Goal: Navigation & Orientation: Find specific page/section

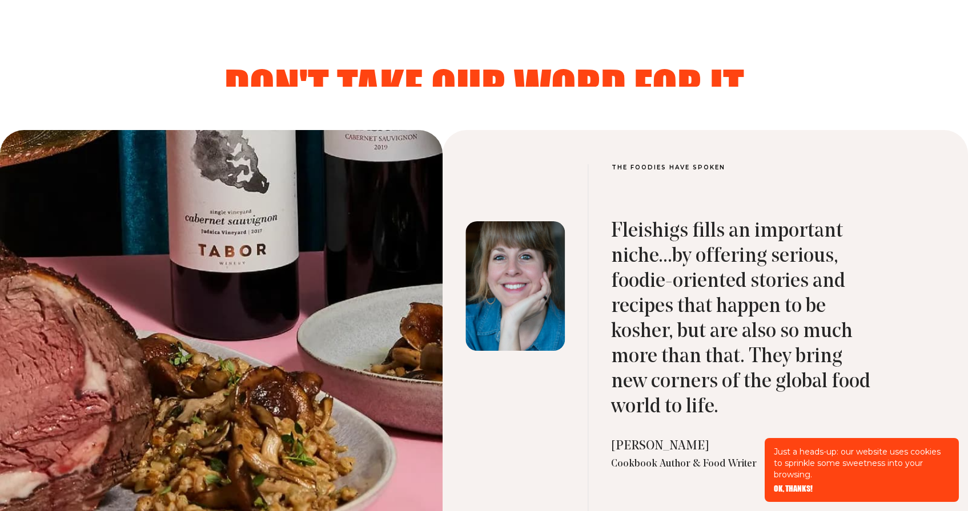
scroll to position [3813, 0]
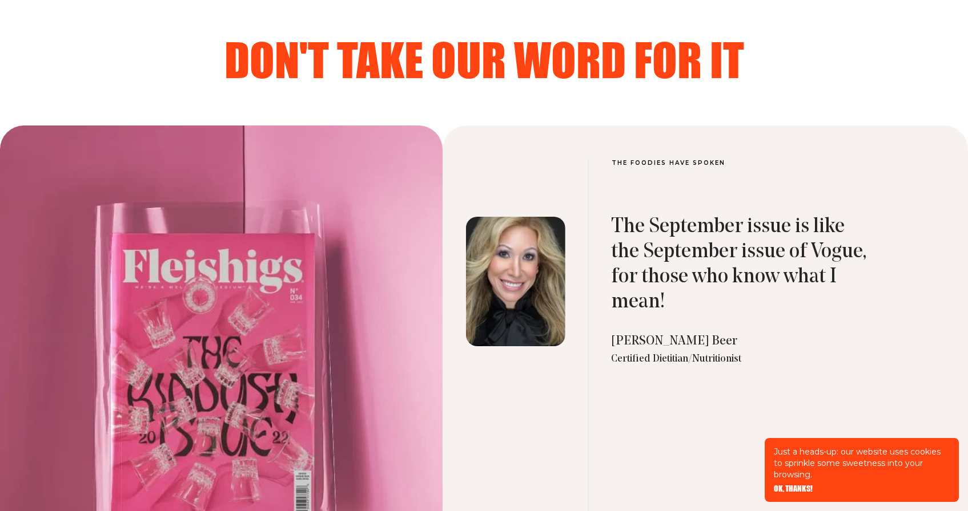
scroll to position [3475, 0]
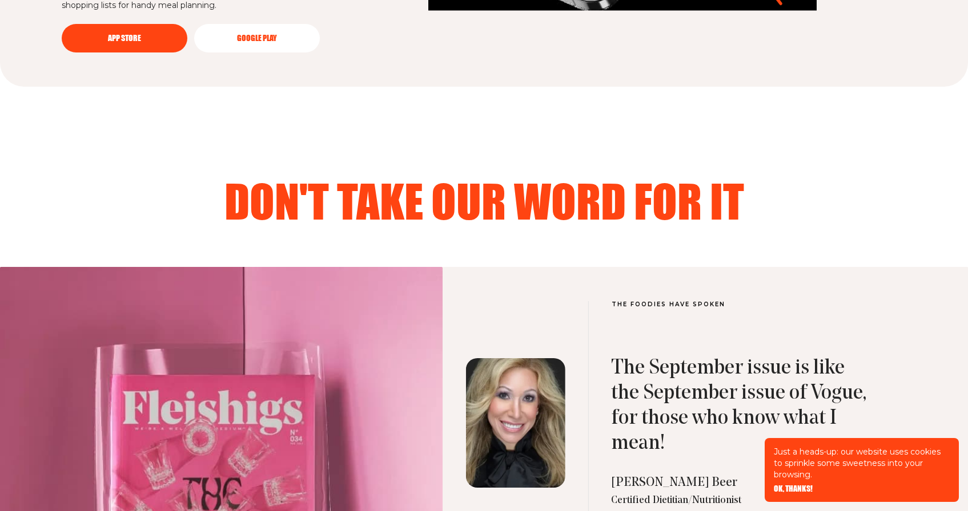
drag, startPoint x: 266, startPoint y: 352, endPoint x: 344, endPoint y: 305, distance: 91.0
click at [266, 352] on div at bounding box center [221, 512] width 442 height 491
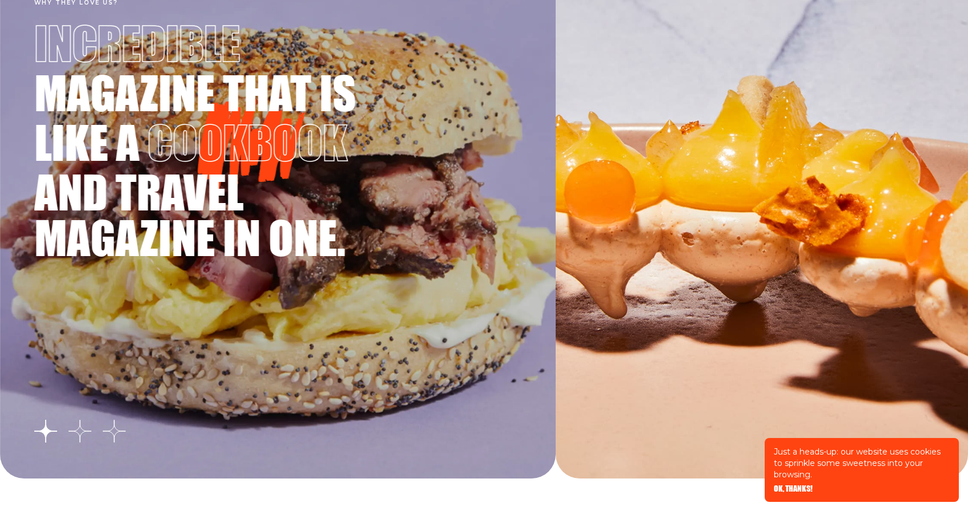
scroll to position [2028, 0]
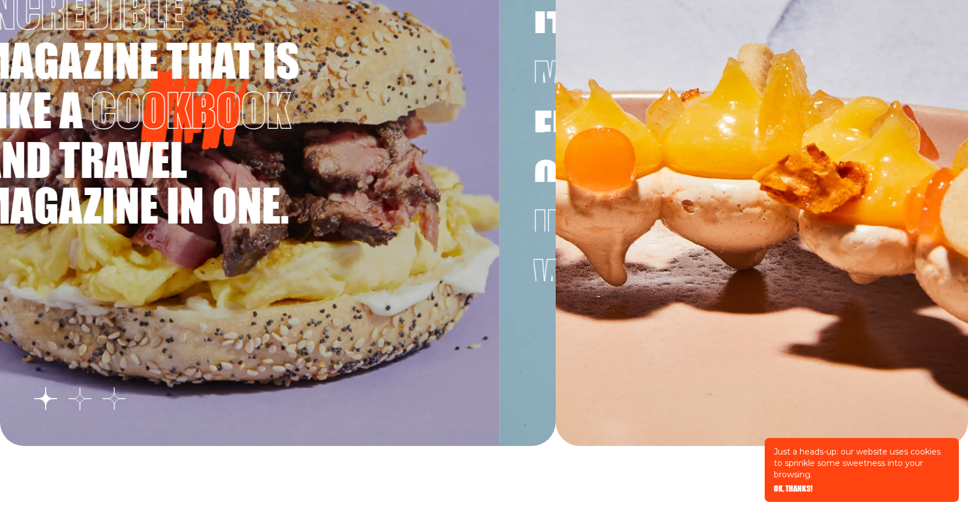
drag, startPoint x: 449, startPoint y: 268, endPoint x: 431, endPoint y: 272, distance: 18.3
click at [428, 272] on div "Why they love us? Incredible magazine that is like a cookbook and travel magazi…" at bounding box center [220, 190] width 555 height 514
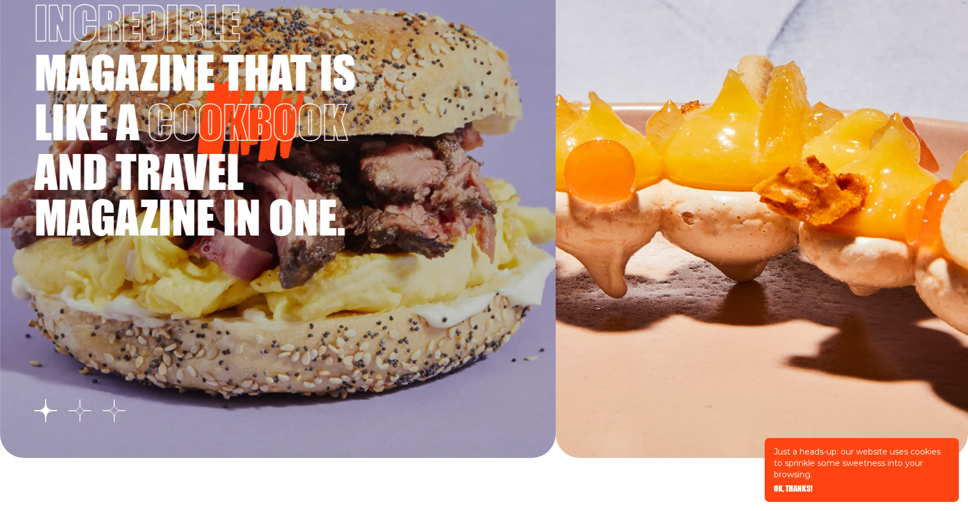
scroll to position [1838, 0]
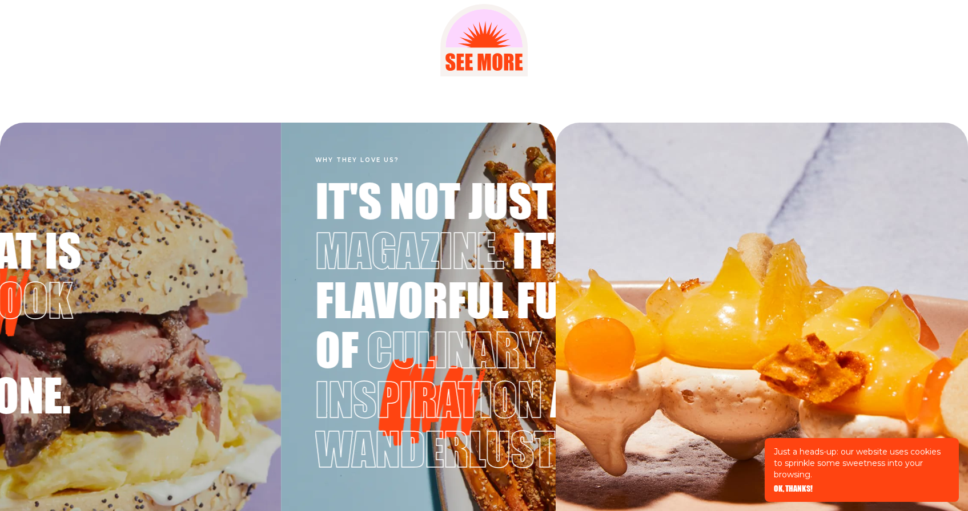
drag, startPoint x: 496, startPoint y: 268, endPoint x: 221, endPoint y: 296, distance: 276.0
click at [221, 296] on div "Why they love us? Incredible magazine that is like a cookbook and travel magazi…" at bounding box center [2, 380] width 555 height 514
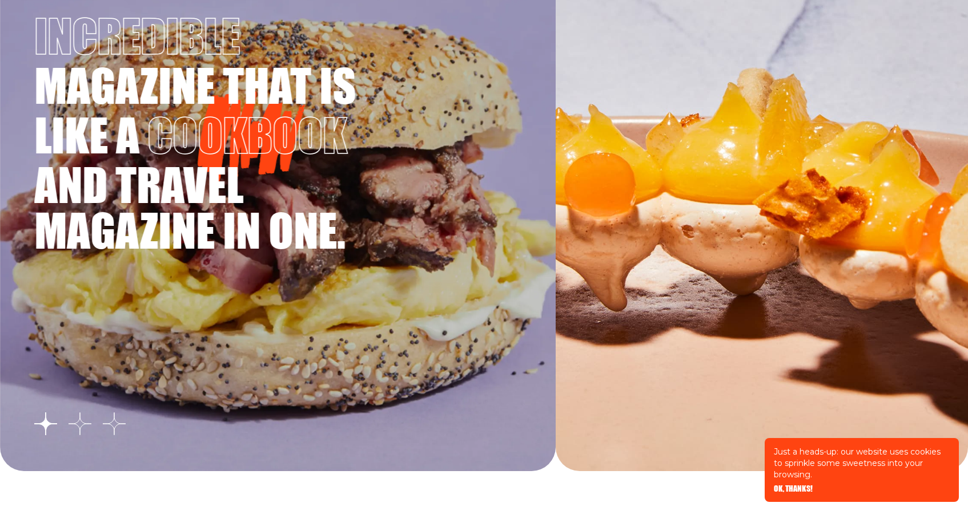
scroll to position [2061, 0]
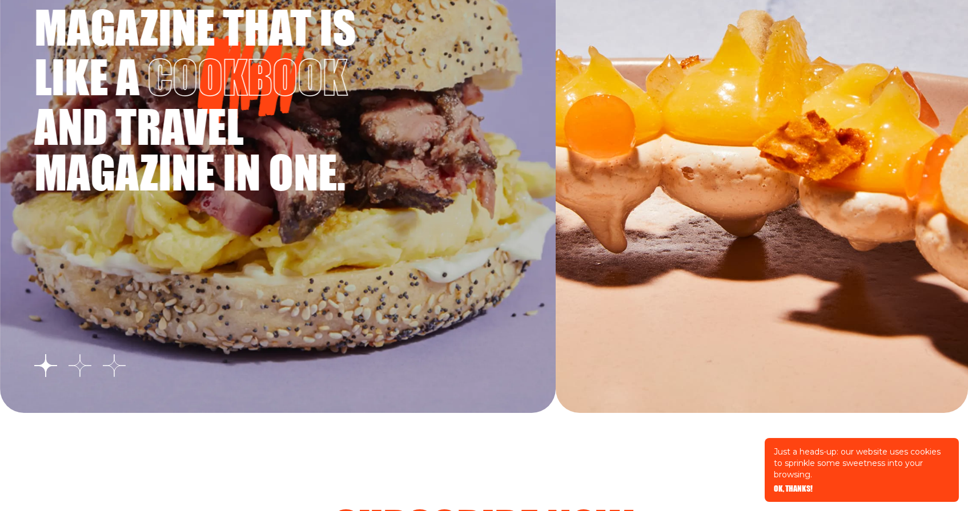
drag, startPoint x: 680, startPoint y: 236, endPoint x: 587, endPoint y: 243, distance: 93.3
click at [587, 243] on div at bounding box center [761, 157] width 412 height 514
drag, startPoint x: 630, startPoint y: 244, endPoint x: 660, endPoint y: 255, distance: 32.1
click at [712, 240] on div at bounding box center [761, 157] width 412 height 514
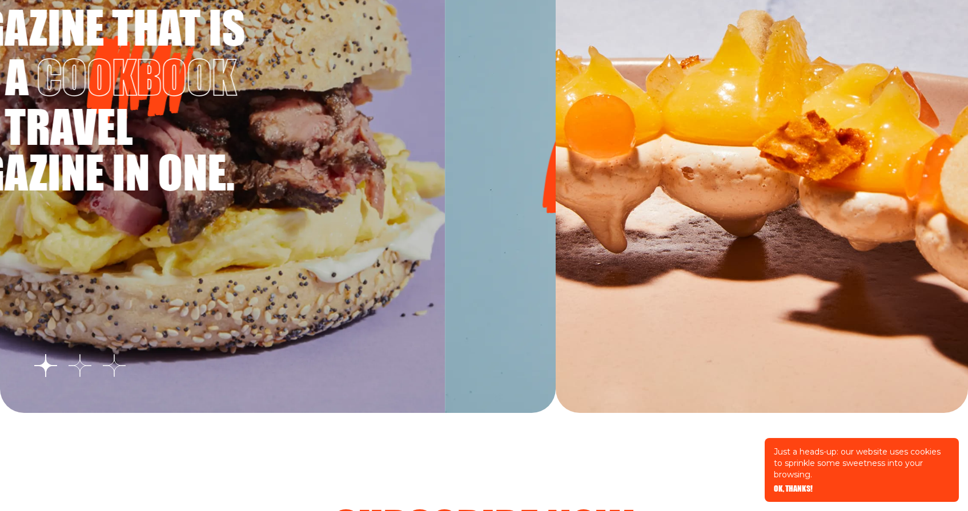
drag, startPoint x: 497, startPoint y: 307, endPoint x: 184, endPoint y: 327, distance: 314.0
click at [211, 322] on div "Why they love us? Incredible magazine that is like a cookbook and travel magazi…" at bounding box center [166, 157] width 555 height 514
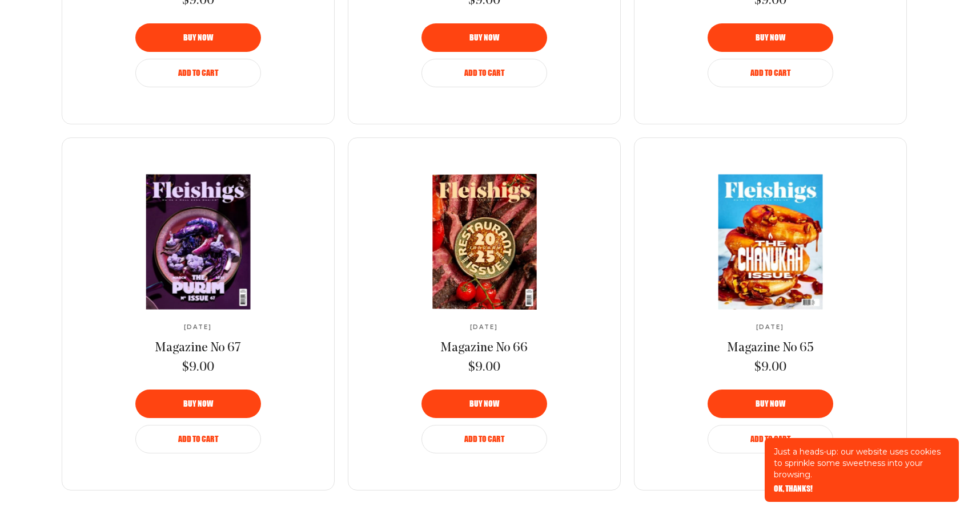
scroll to position [0, 0]
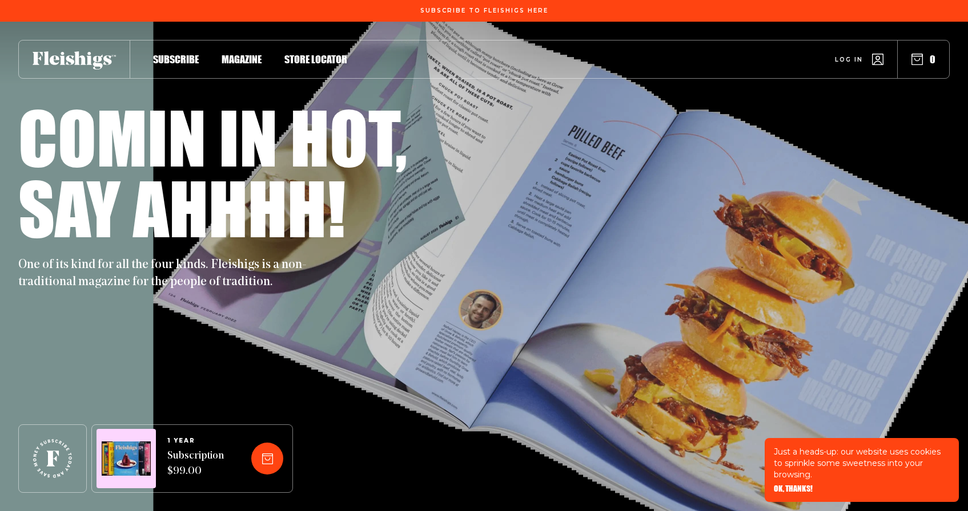
click at [233, 54] on span "Magazine" at bounding box center [241, 47] width 40 height 13
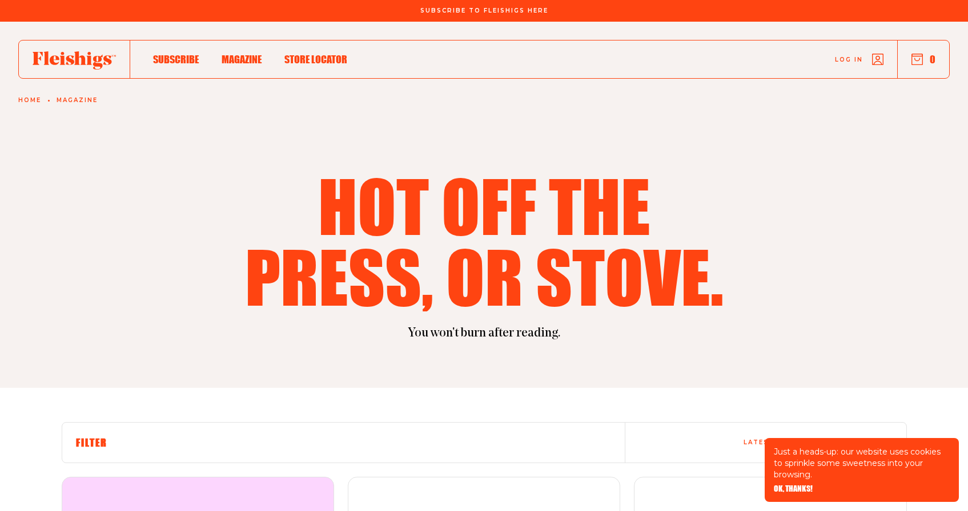
click at [76, 53] on use at bounding box center [74, 60] width 83 height 18
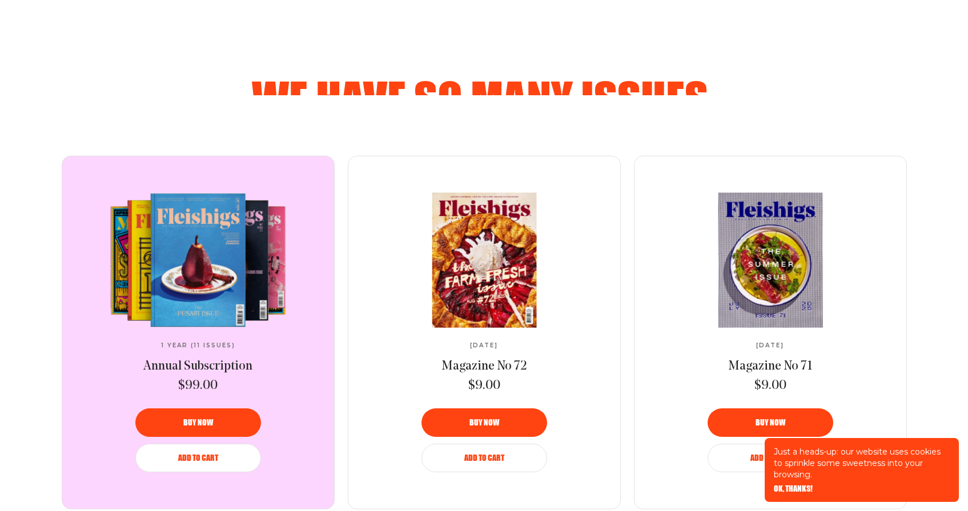
scroll to position [626, 0]
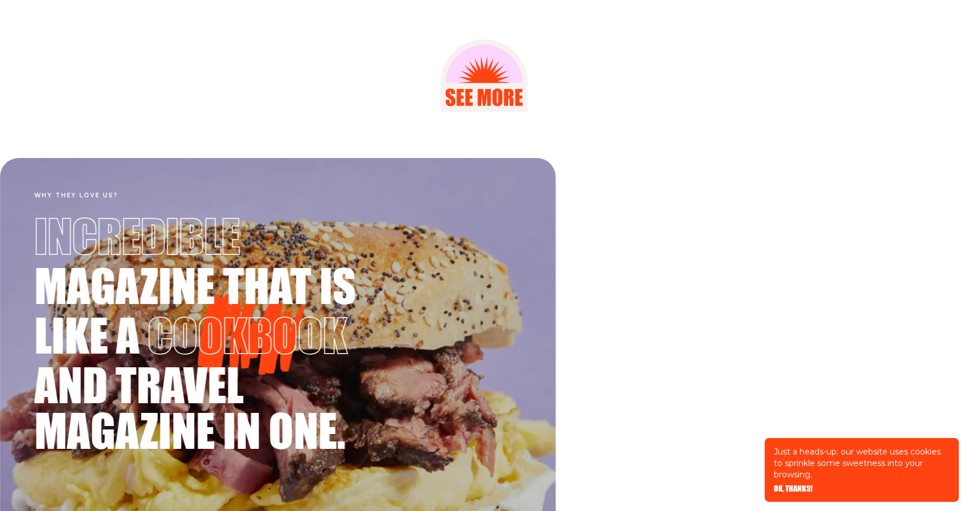
scroll to position [1828, 0]
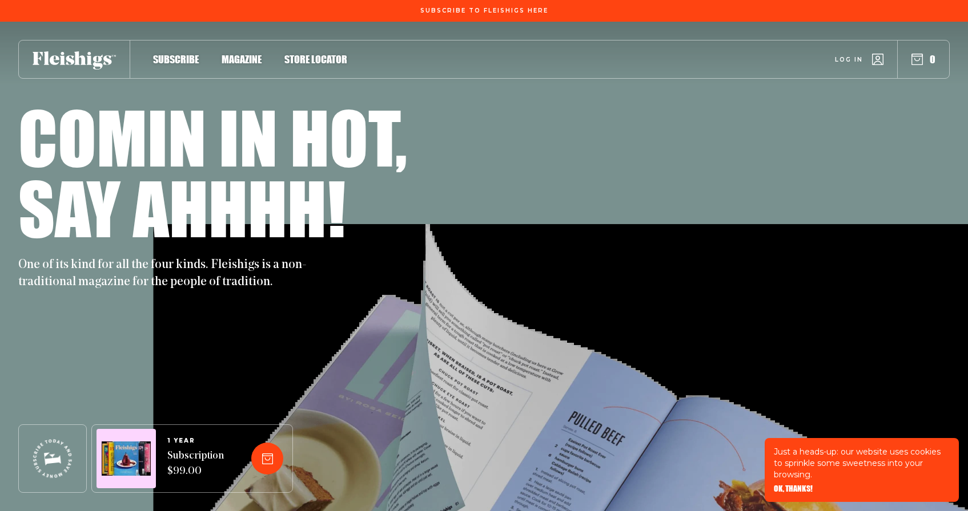
scroll to position [1828, 0]
